Goal: Contribute content

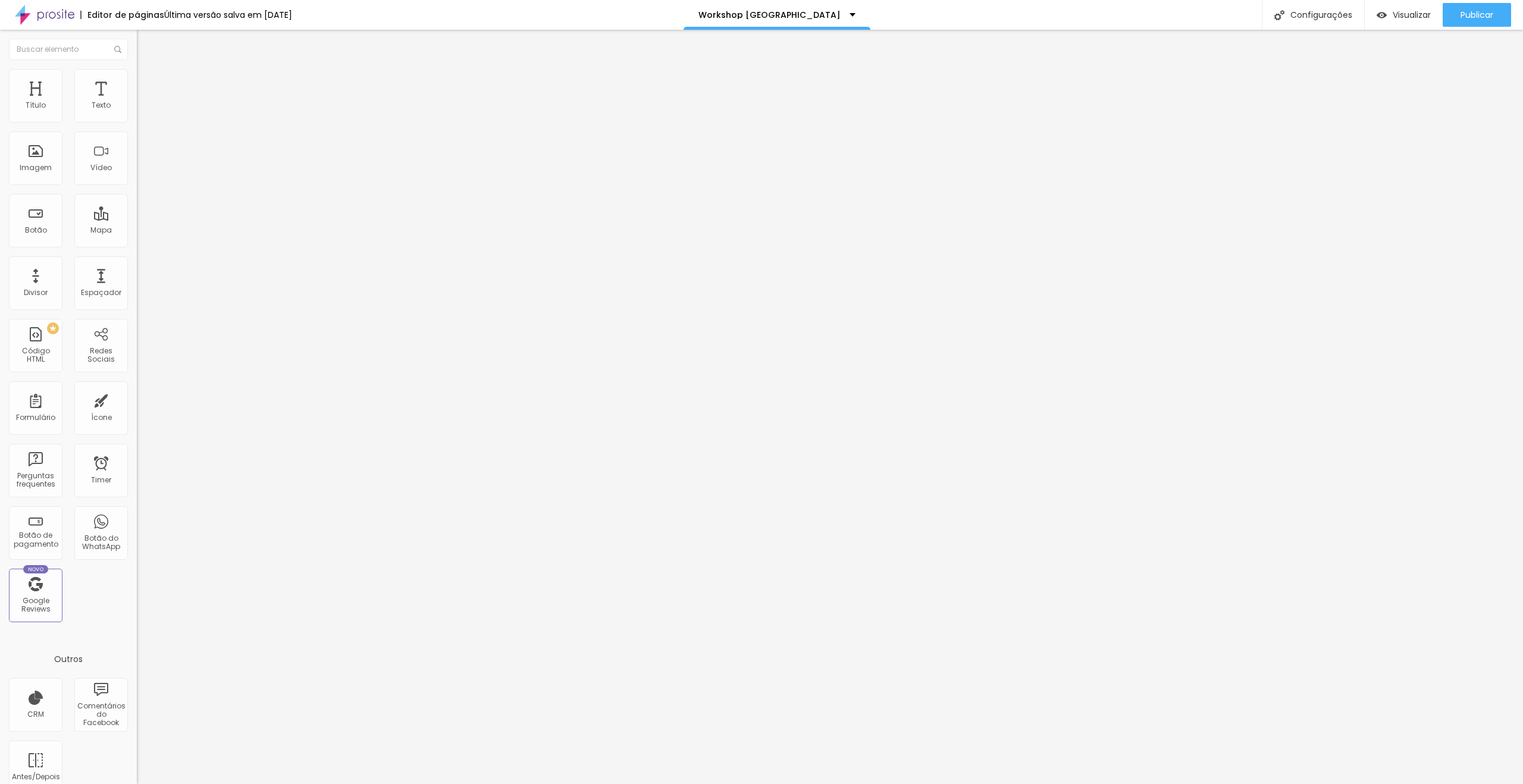
click at [136, 102] on span "Trocar imagem" at bounding box center [169, 97] width 65 height 10
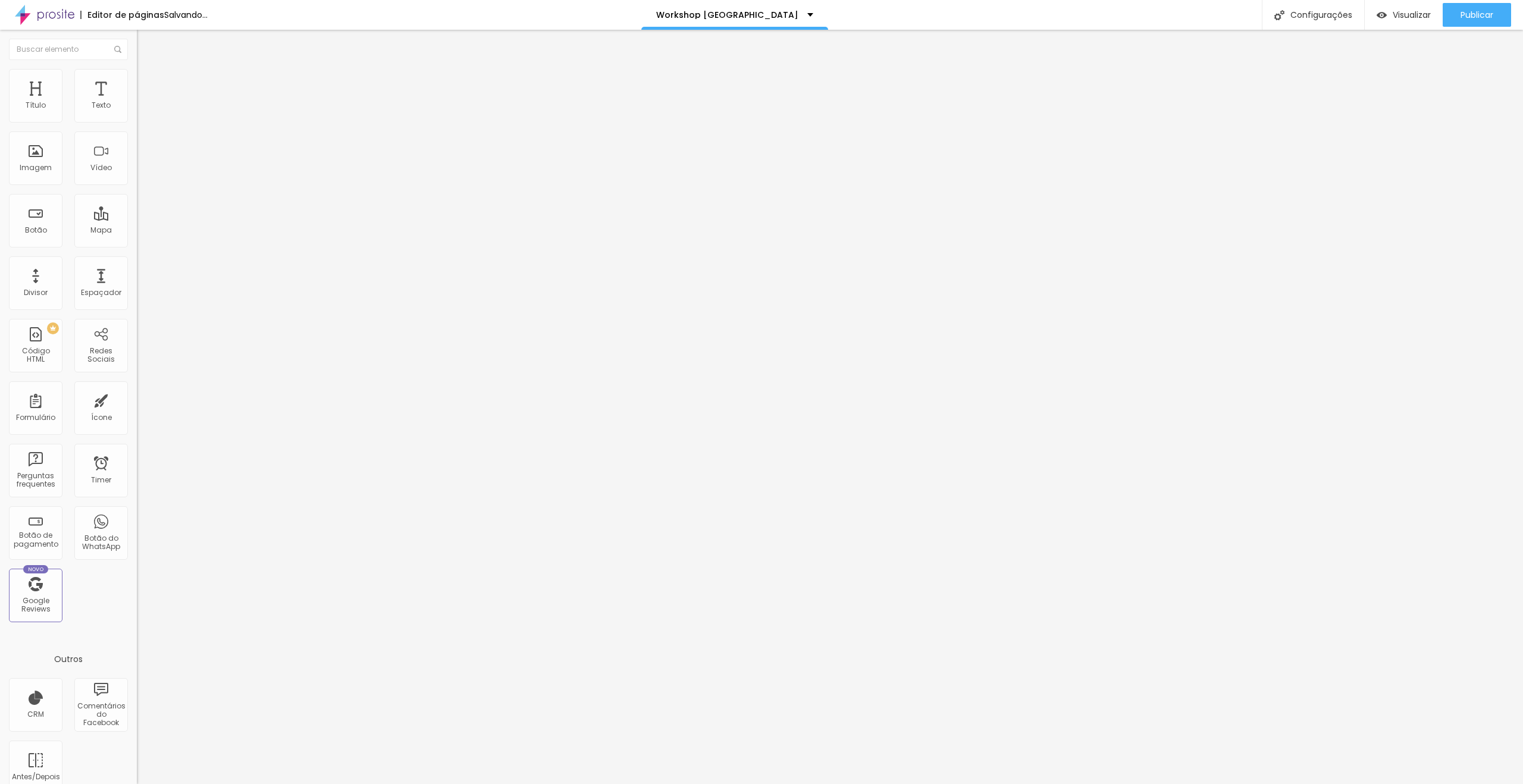
click at [136, 102] on span "Trocar imagem" at bounding box center [169, 97] width 65 height 10
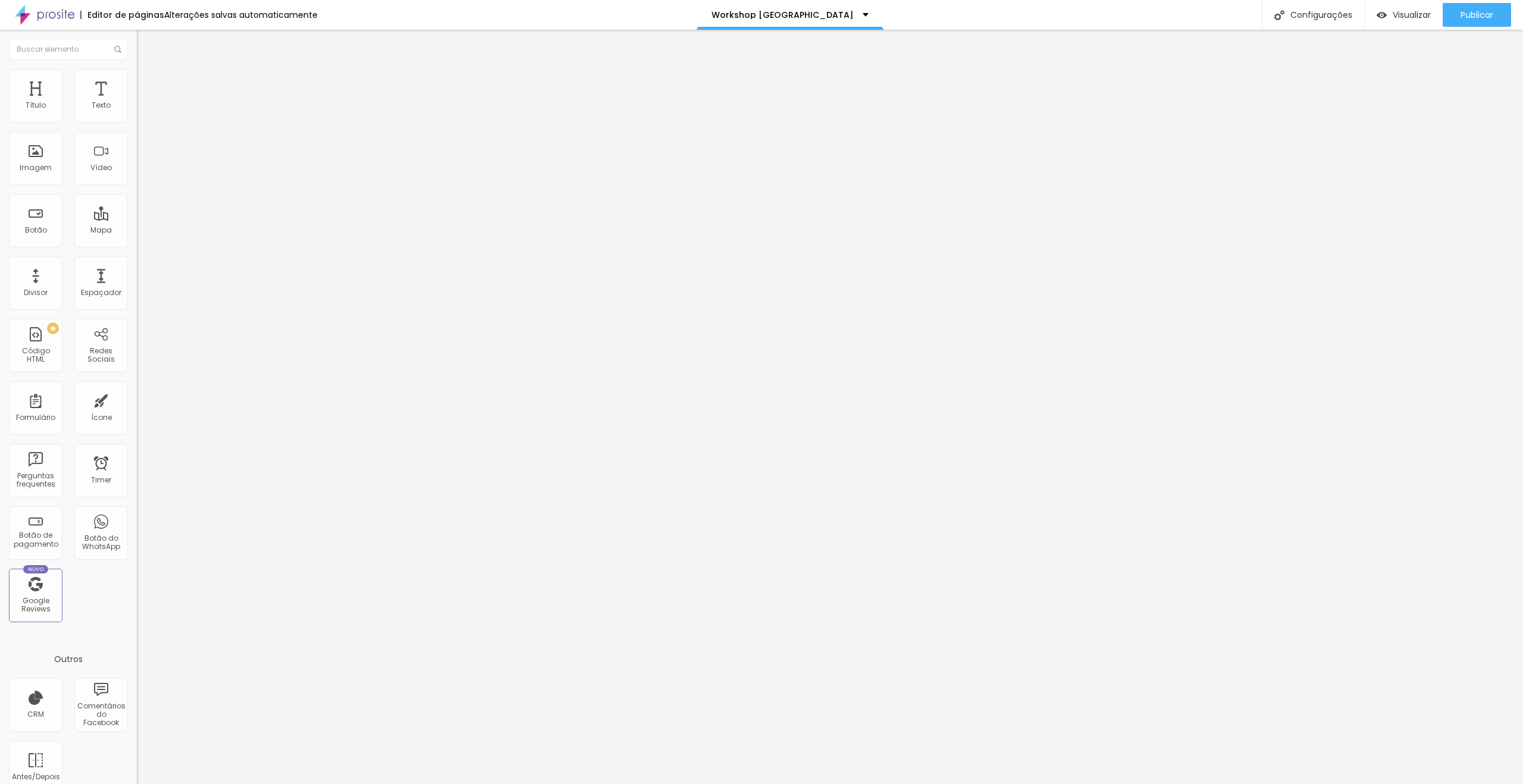
click at [1459, 22] on button "Publicar" at bounding box center [1476, 15] width 68 height 24
click at [1432, 88] on link "Visualizar página" at bounding box center [1444, 92] width 107 height 8
click at [1452, 12] on button "Publicar" at bounding box center [1476, 15] width 68 height 24
